Goal: Information Seeking & Learning: Find specific fact

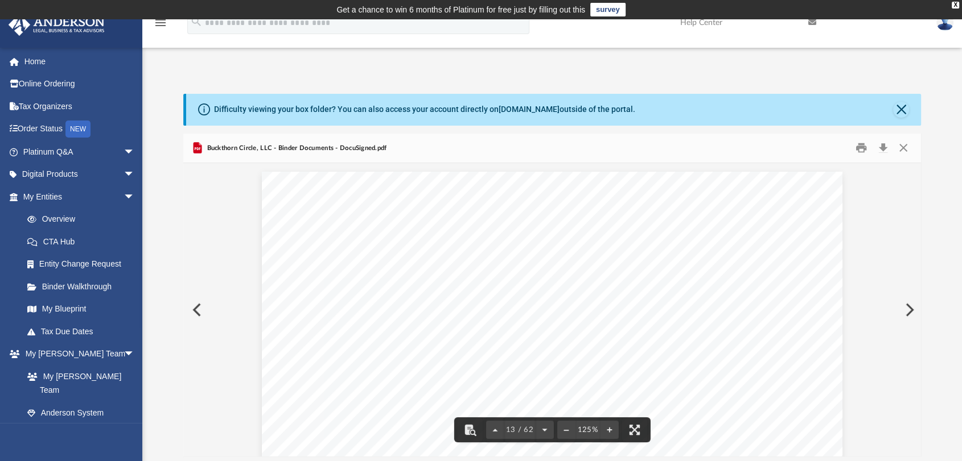
scroll to position [9660, 0]
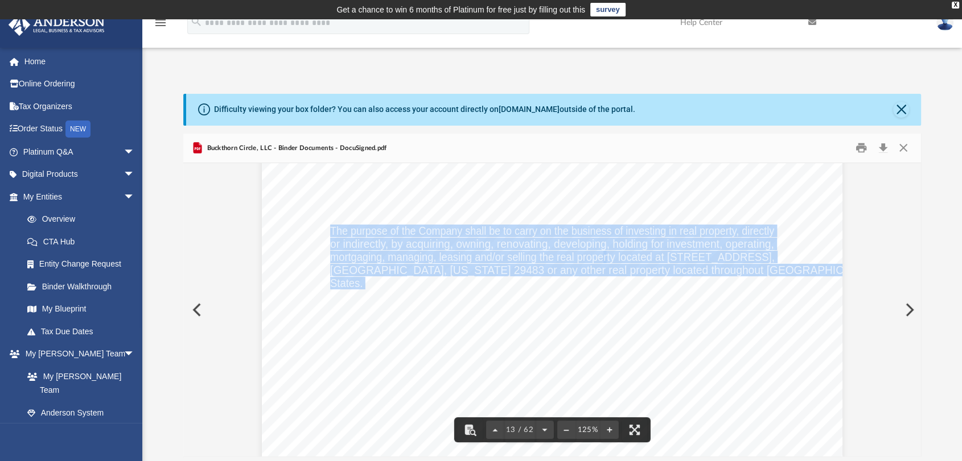
click at [463, 352] on div "Operating Agreement of Buckthorn Circle, LLC Page 1 of 39 OPERATING AGREEMENT O…" at bounding box center [552, 105] width 580 height 751
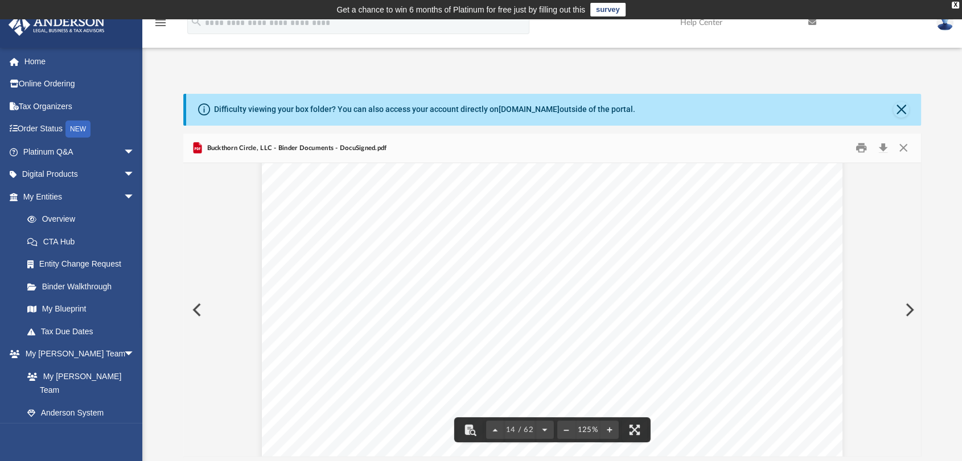
scroll to position [10103, 0]
drag, startPoint x: 372, startPoint y: 363, endPoint x: 484, endPoint y: 365, distance: 111.5
click at [484, 365] on span "records is [STREET_ADDRESS][US_STATE]." at bounding box center [434, 362] width 209 height 11
drag, startPoint x: 492, startPoint y: 360, endPoint x: 695, endPoint y: 362, distance: 203.1
click at [539, 362] on span "records is [STREET_ADDRESS][US_STATE]." at bounding box center [434, 362] width 209 height 11
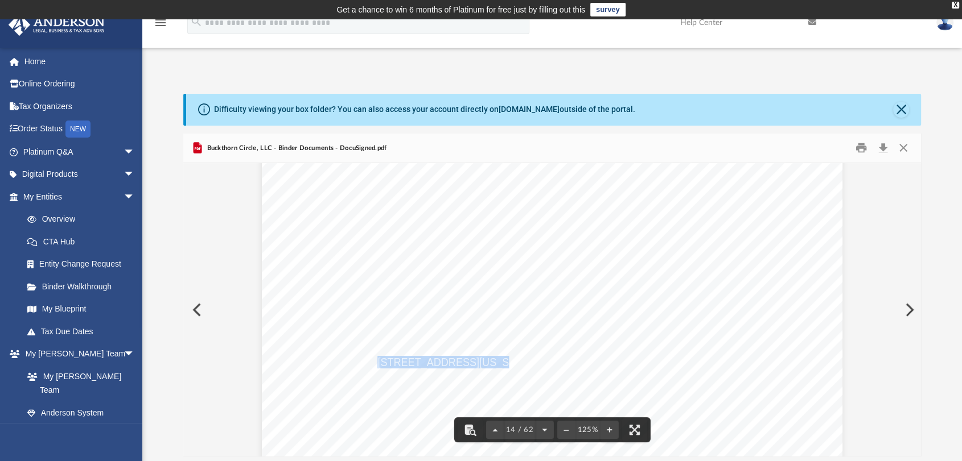
click at [539, 365] on span "records is [STREET_ADDRESS][US_STATE]." at bounding box center [434, 362] width 209 height 11
drag, startPoint x: 493, startPoint y: 363, endPoint x: 533, endPoint y: 360, distance: 39.4
click at [533, 360] on span "records is [STREET_ADDRESS][US_STATE]." at bounding box center [434, 362] width 209 height 11
click at [691, 329] on div "Operating Agreement of Buckthorn Circle, LLC Page 2 of 39 any real estate and a…" at bounding box center [552, 430] width 580 height 751
click at [539, 361] on span "records is [STREET_ADDRESS][US_STATE]." at bounding box center [434, 362] width 209 height 11
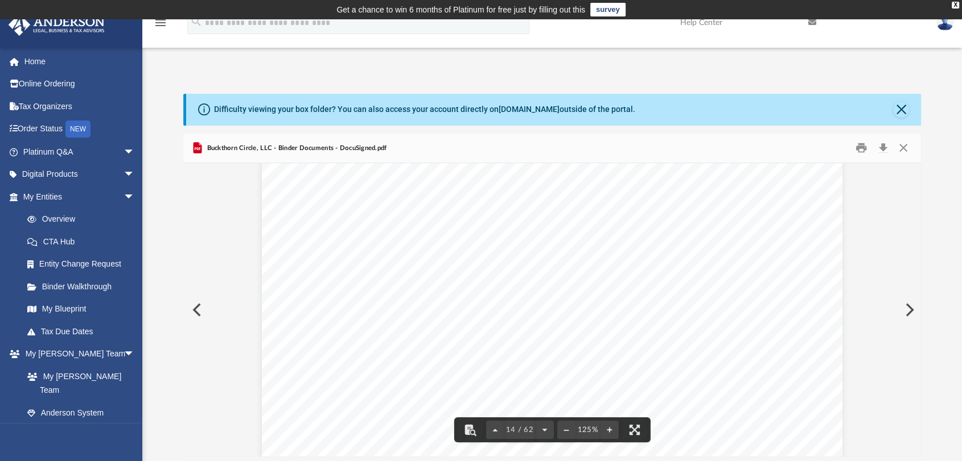
scroll to position [10229, 0]
drag, startPoint x: 325, startPoint y: 292, endPoint x: 476, endPoint y: 292, distance: 151.4
click at [476, 292] on span "Northwest Registered Agent LLC" at bounding box center [406, 292] width 153 height 11
click at [525, 291] on div "Operating Agreement of Buckthorn Circle, LLC Page 2 of 39 any real estate and a…" at bounding box center [552, 304] width 580 height 751
click at [491, 291] on div "Operating Agreement of Buckthorn Circle, LLC Page 2 of 39 any real estate and a…" at bounding box center [552, 304] width 580 height 751
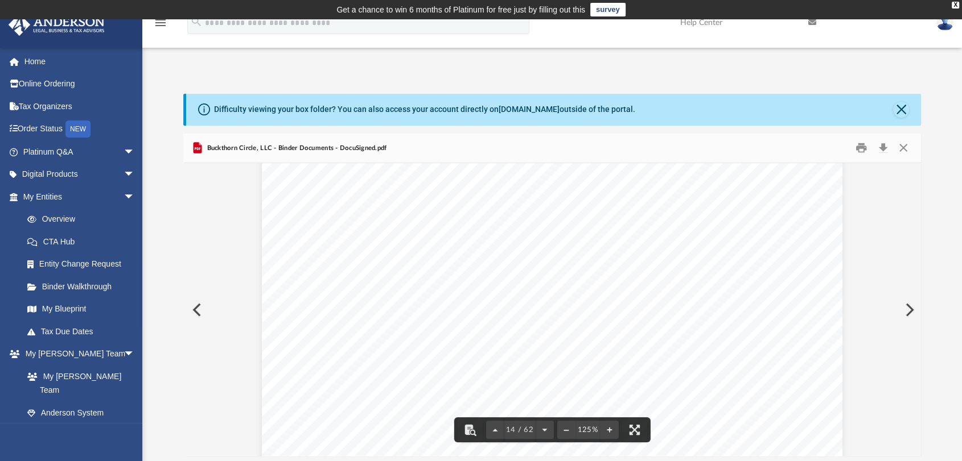
click at [480, 312] on span "[STREET_ADDRESS][US_STATE]" at bounding box center [409, 311] width 159 height 11
drag, startPoint x: 632, startPoint y: 311, endPoint x: 342, endPoint y: 312, distance: 290.2
click at [391, 315] on div "Operating Agreement of Buckthorn Circle, LLC Page 2 of 39 any real estate and a…" at bounding box center [552, 304] width 580 height 751
drag, startPoint x: 325, startPoint y: 312, endPoint x: 628, endPoint y: 313, distance: 302.1
click at [489, 313] on span "[STREET_ADDRESS][US_STATE]" at bounding box center [409, 311] width 159 height 11
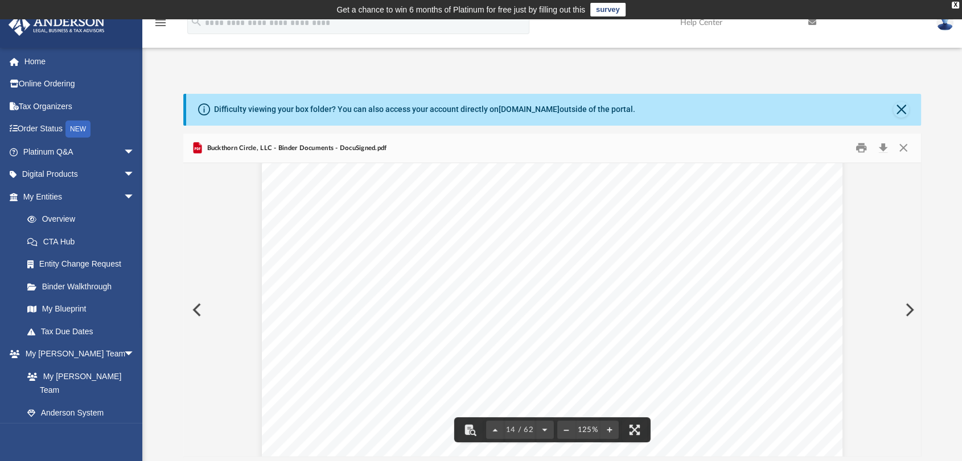
drag, startPoint x: 481, startPoint y: 292, endPoint x: 385, endPoint y: 292, distance: 96.2
click at [385, 292] on div "Operating Agreement of Buckthorn Circle, LLC Page 2 of 39 any real estate and a…" at bounding box center [552, 304] width 580 height 751
click at [383, 292] on span "Northwest Registered Agent LLC" at bounding box center [406, 292] width 153 height 11
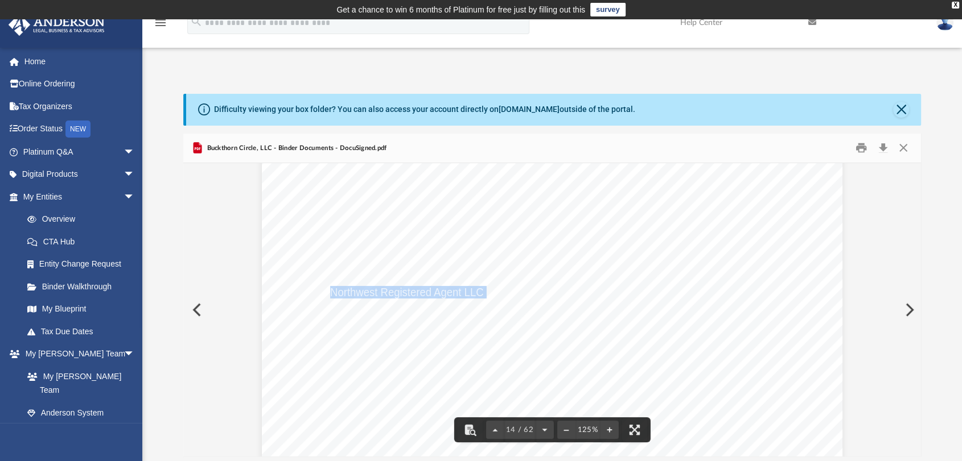
click at [383, 292] on span "Northwest Registered Agent LLC" at bounding box center [406, 292] width 153 height 11
